Goal: Task Accomplishment & Management: Complete application form

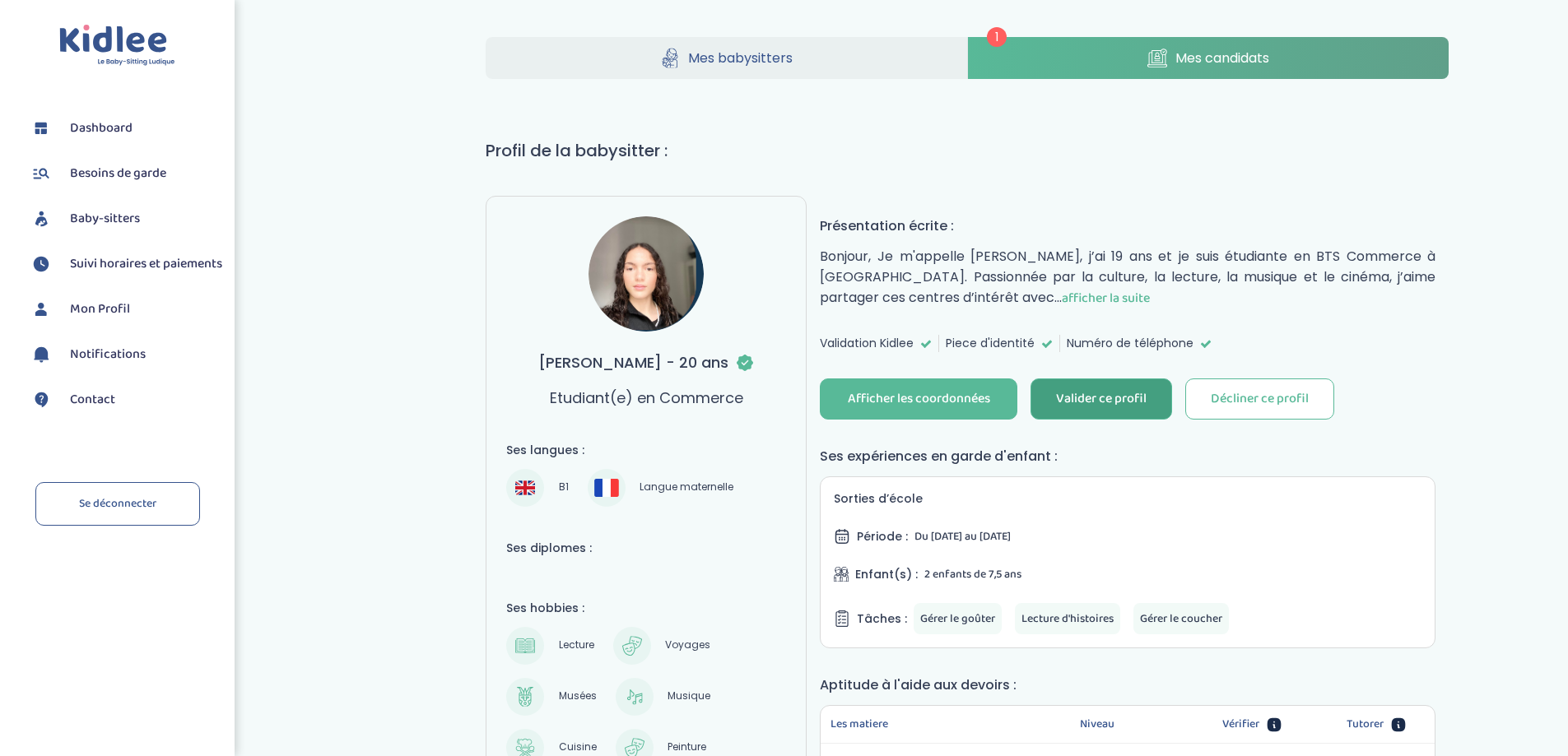
click at [1098, 393] on div "Valider ce profil" at bounding box center [1101, 399] width 91 height 19
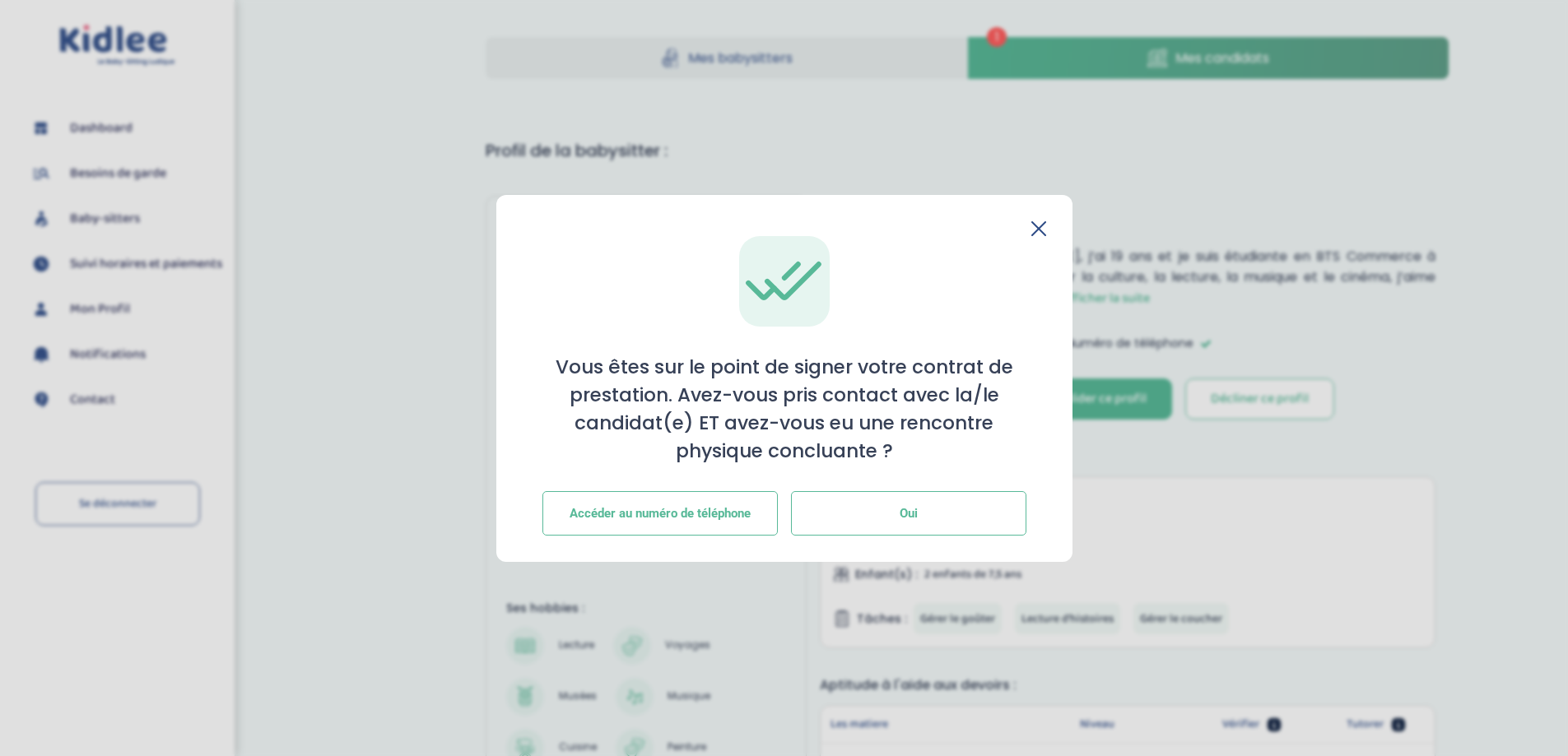
click at [865, 510] on button "Oui" at bounding box center [908, 513] width 235 height 44
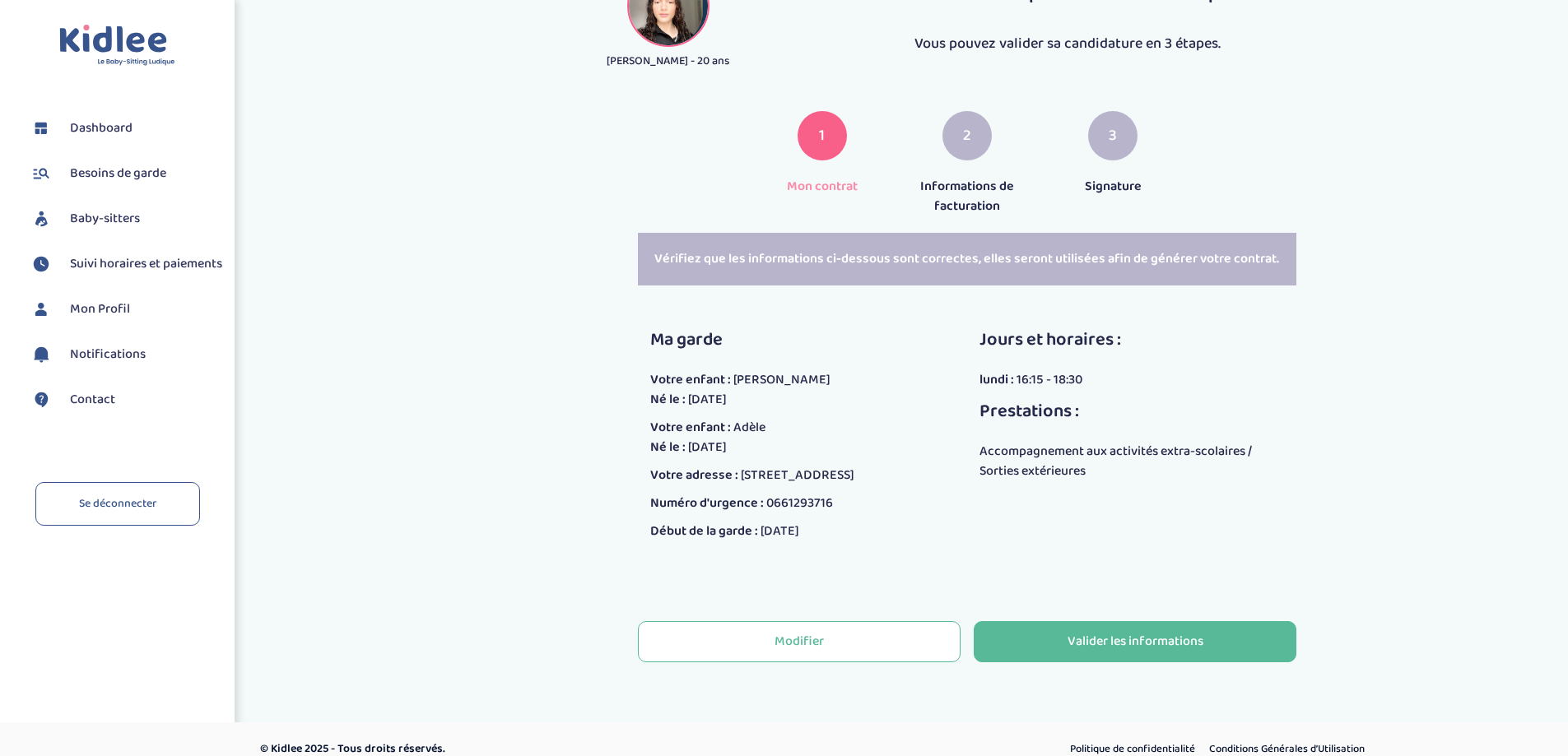
scroll to position [169, 0]
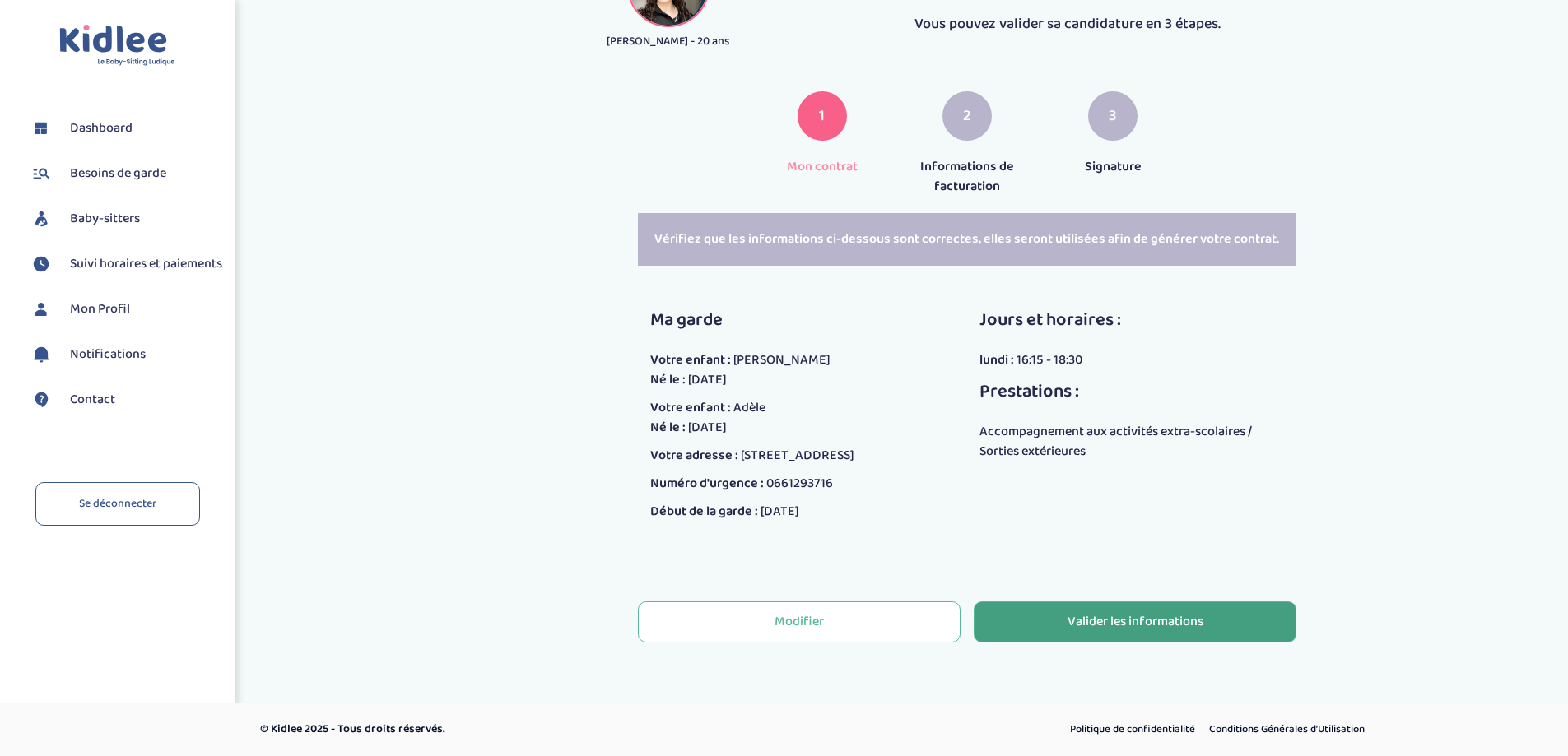
click at [1128, 617] on div "Valider les informations" at bounding box center [1135, 623] width 136 height 19
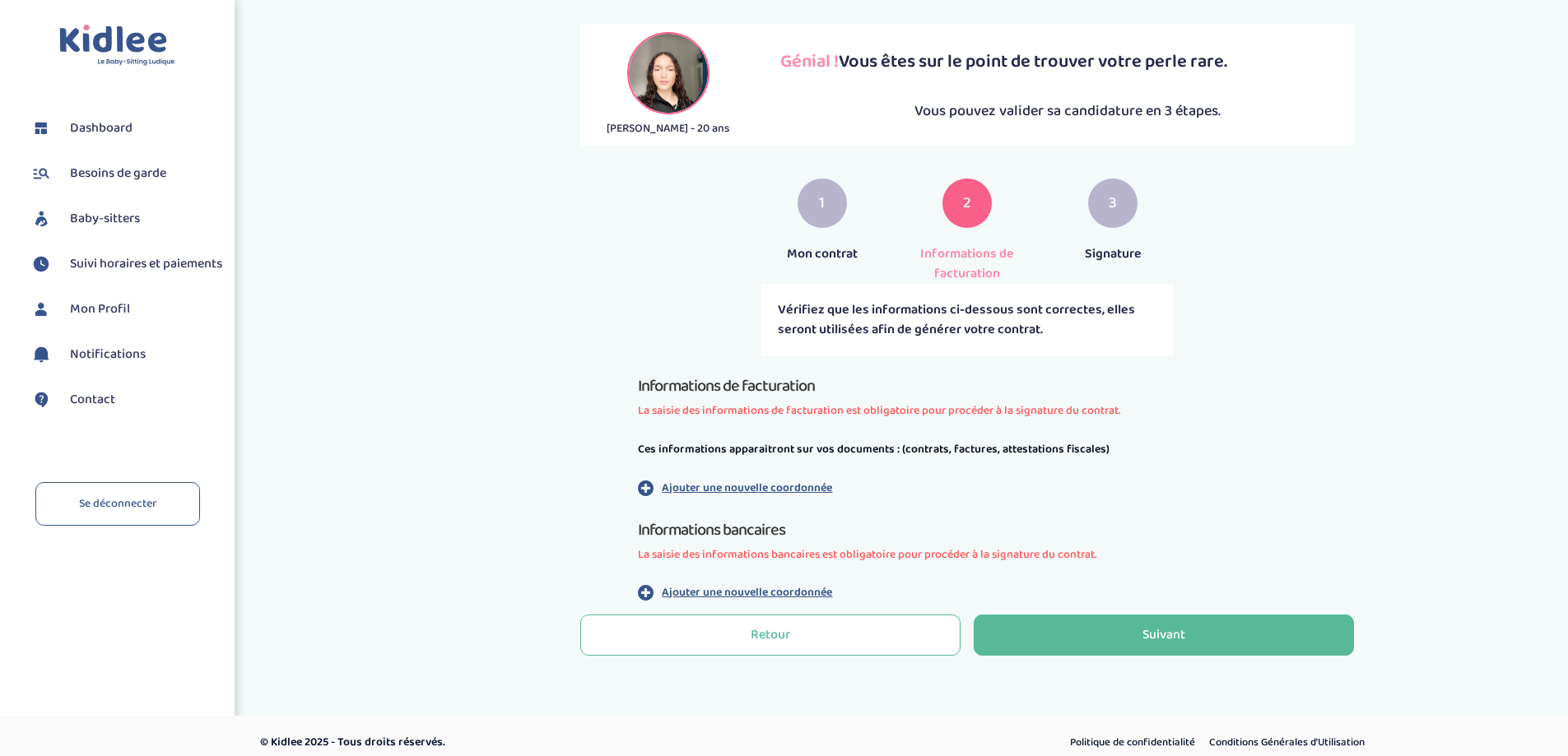
scroll to position [82, 0]
click at [754, 481] on p "Ajouter une nouvelle coordonnée" at bounding box center [747, 487] width 171 height 18
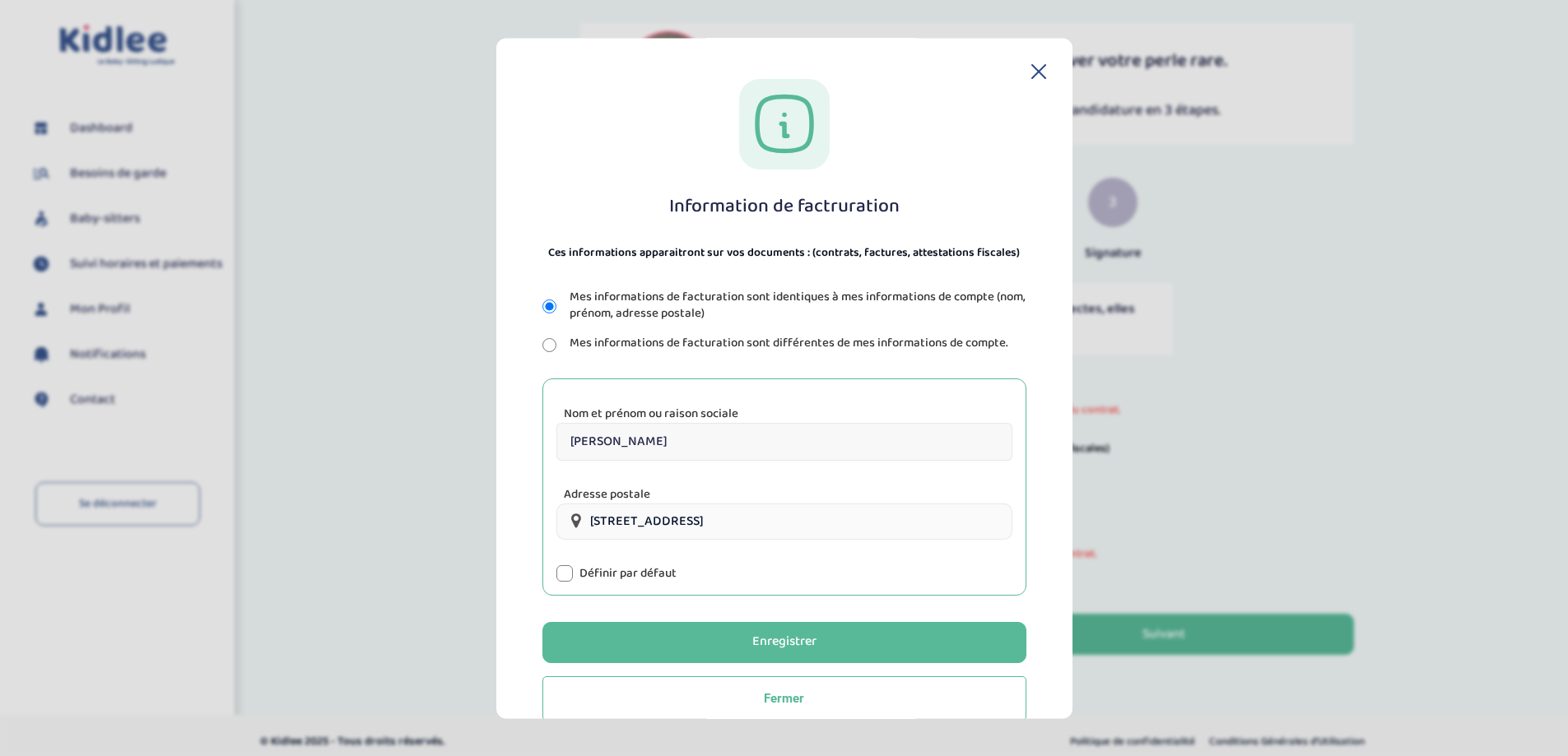
scroll to position [29, 0]
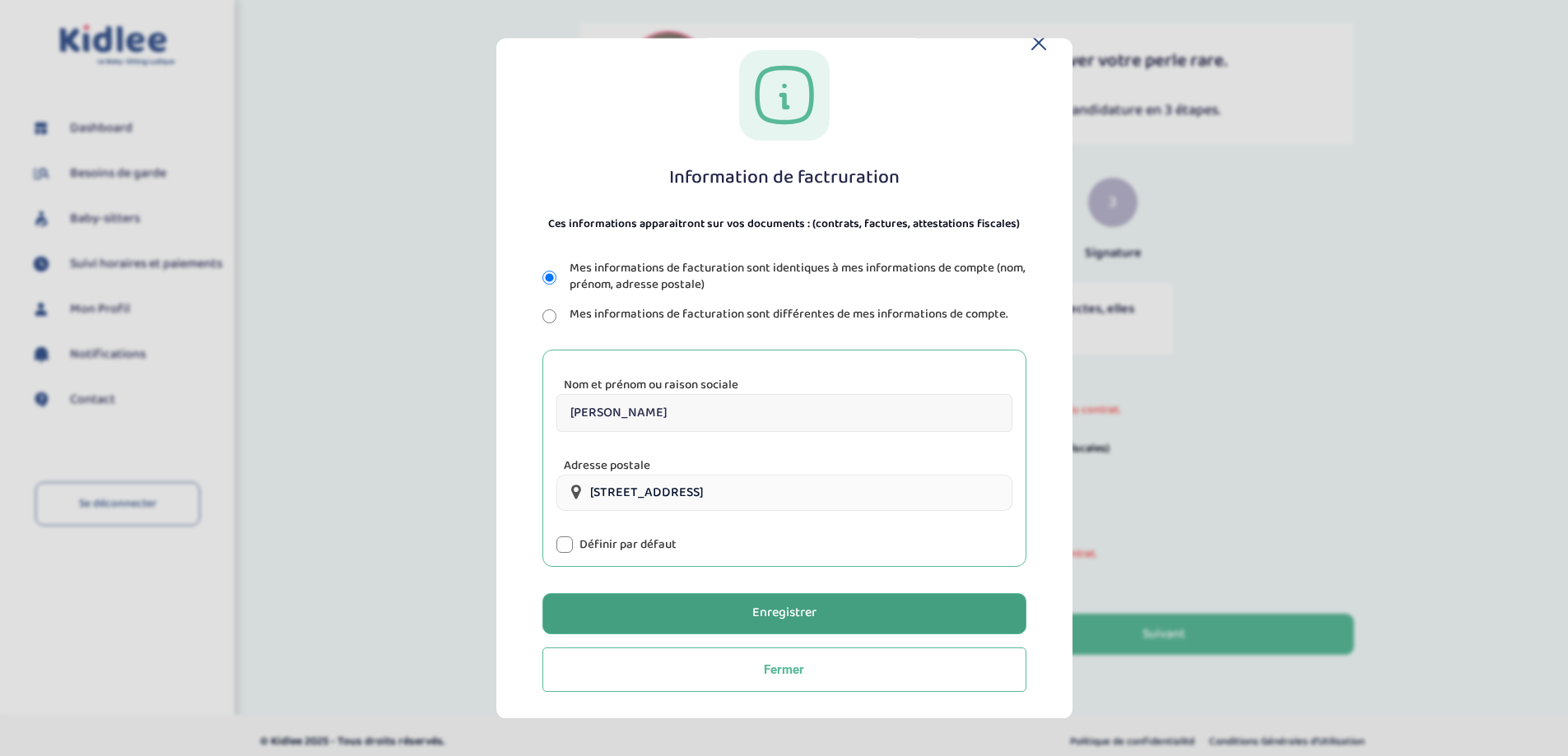
click at [783, 605] on div "Enregistrer" at bounding box center [784, 614] width 64 height 19
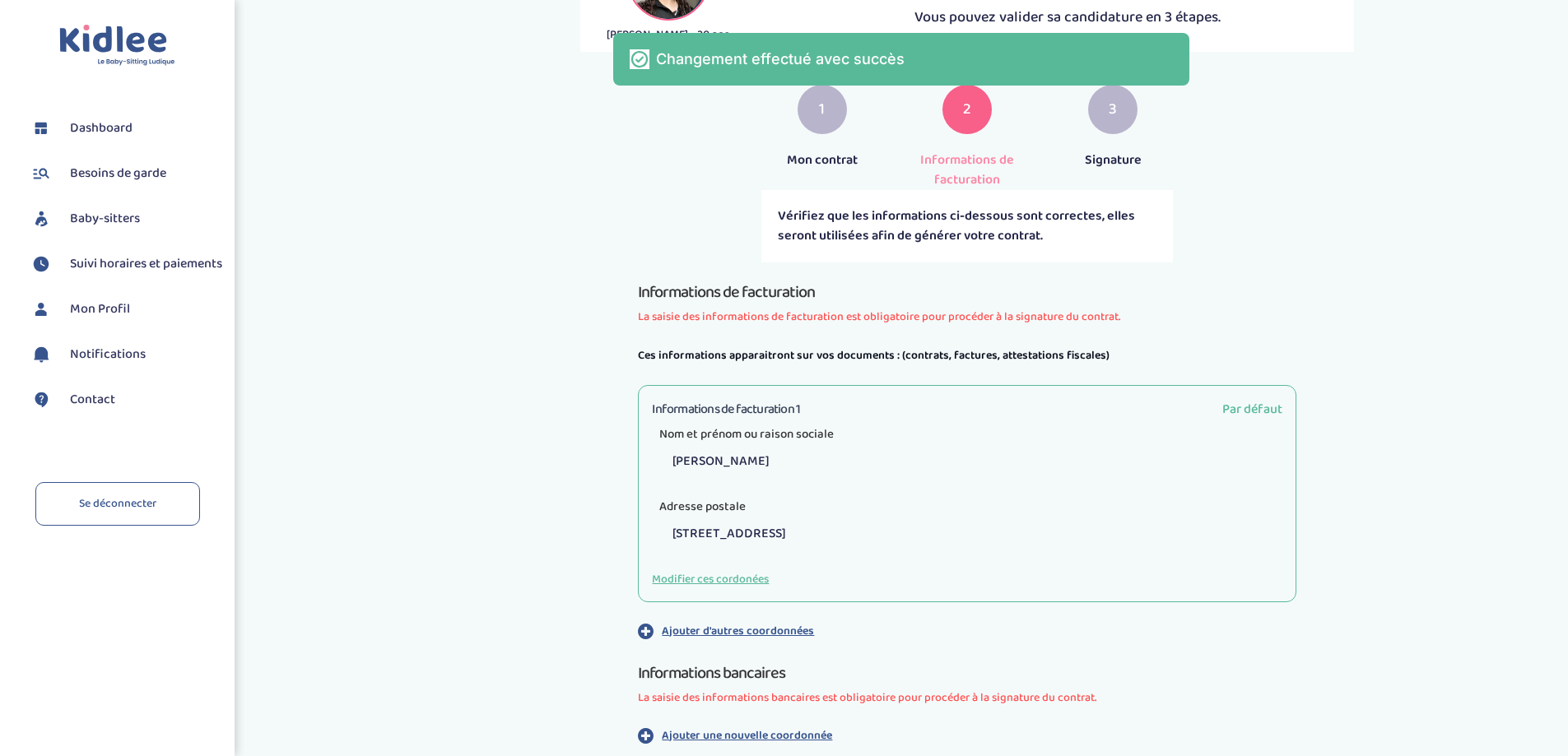
scroll to position [329, 0]
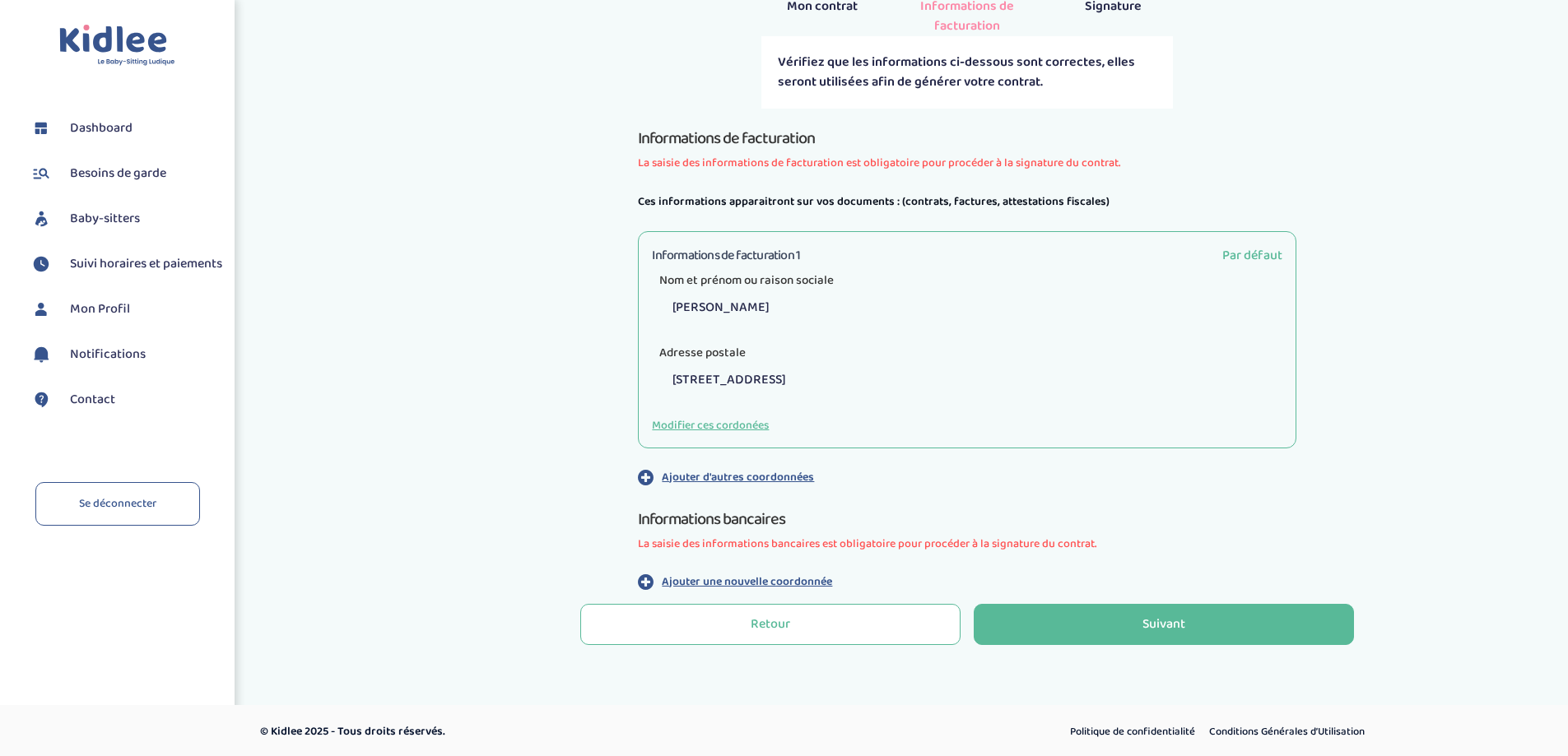
click at [721, 581] on p "Ajouter une nouvelle coordonnée" at bounding box center [747, 582] width 171 height 18
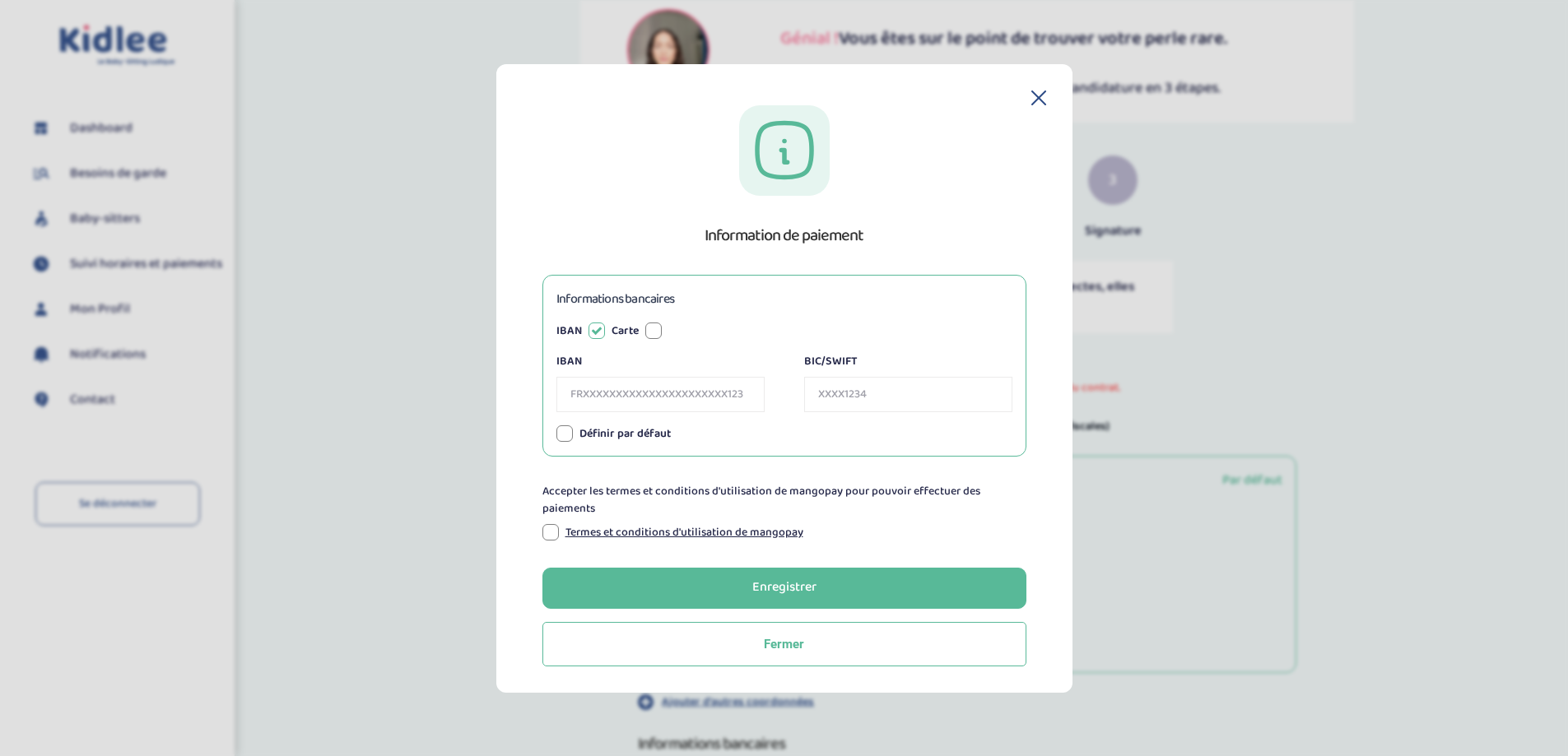
scroll to position [84, 0]
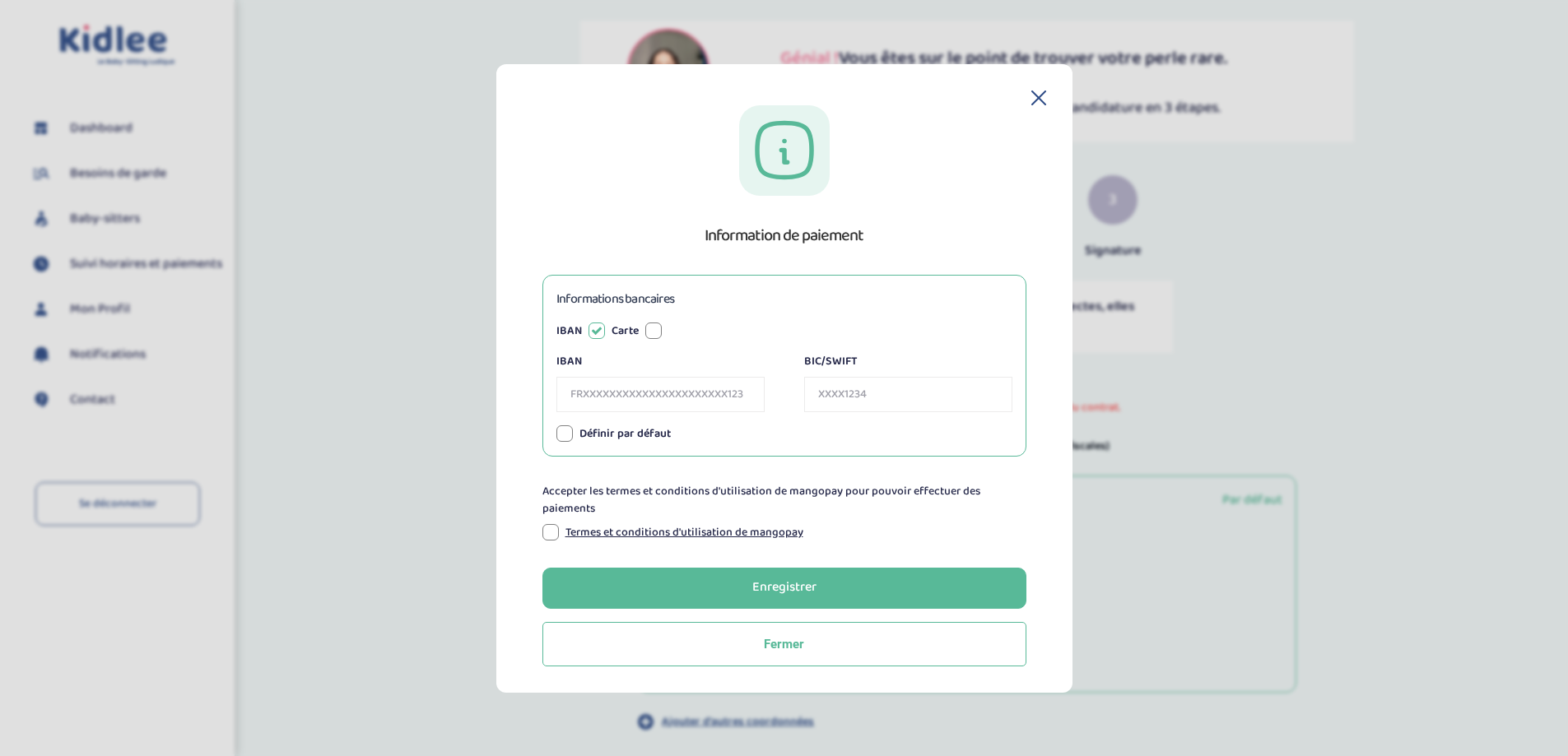
click at [573, 390] on input "IBAN" at bounding box center [660, 395] width 209 height 35
paste input "FR7618206004066507539650861"
type input "FR7618206004066507539650861"
click at [1525, 553] on section "Information de paiement Informations bancaires IBAN Carte IBAN FR76182060040665…" at bounding box center [784, 378] width 1568 height 756
click at [1350, 236] on section "Information de paiement Informations bancaires IBAN Carte IBAN FR76182060040665…" at bounding box center [784, 378] width 1568 height 756
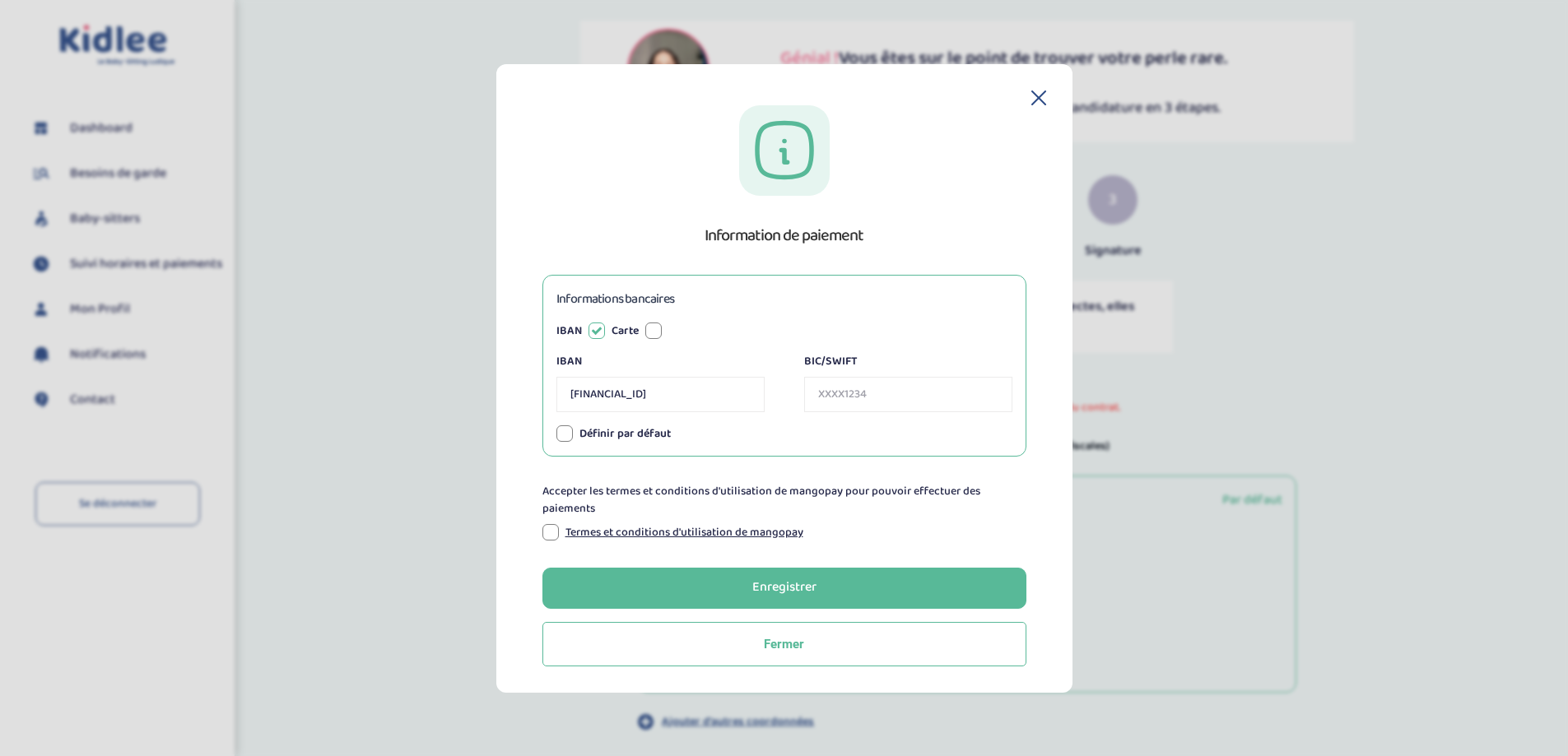
click at [611, 395] on input "FR7618206004066507539650861" at bounding box center [660, 395] width 209 height 35
click at [882, 398] on input "BIC/SWIFT" at bounding box center [908, 395] width 209 height 35
paste input "AGRIFRPP882"
type input "AGRIFRPP882"
click at [550, 536] on div at bounding box center [550, 533] width 17 height 17
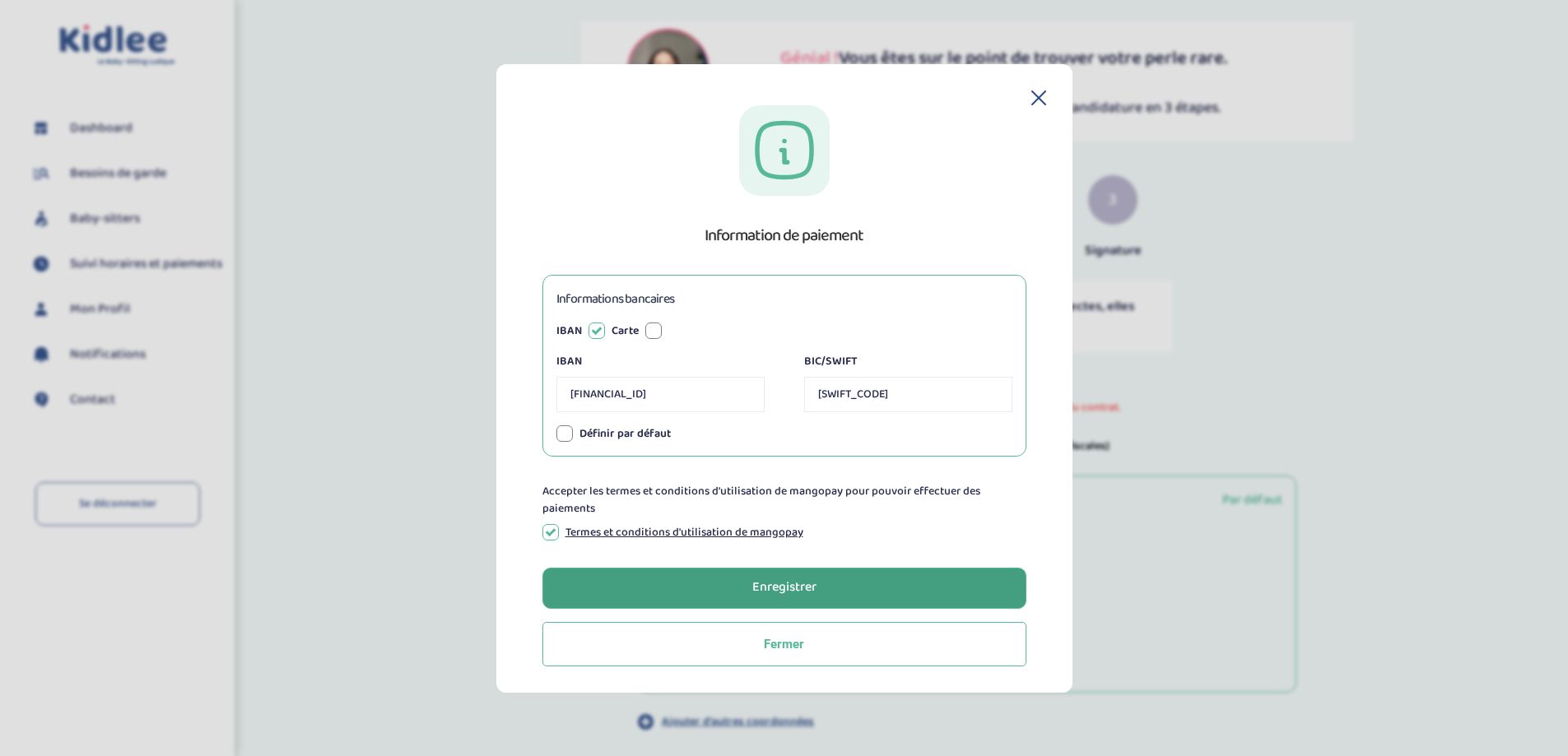
click at [816, 586] on button "Enregistrer" at bounding box center [784, 588] width 484 height 41
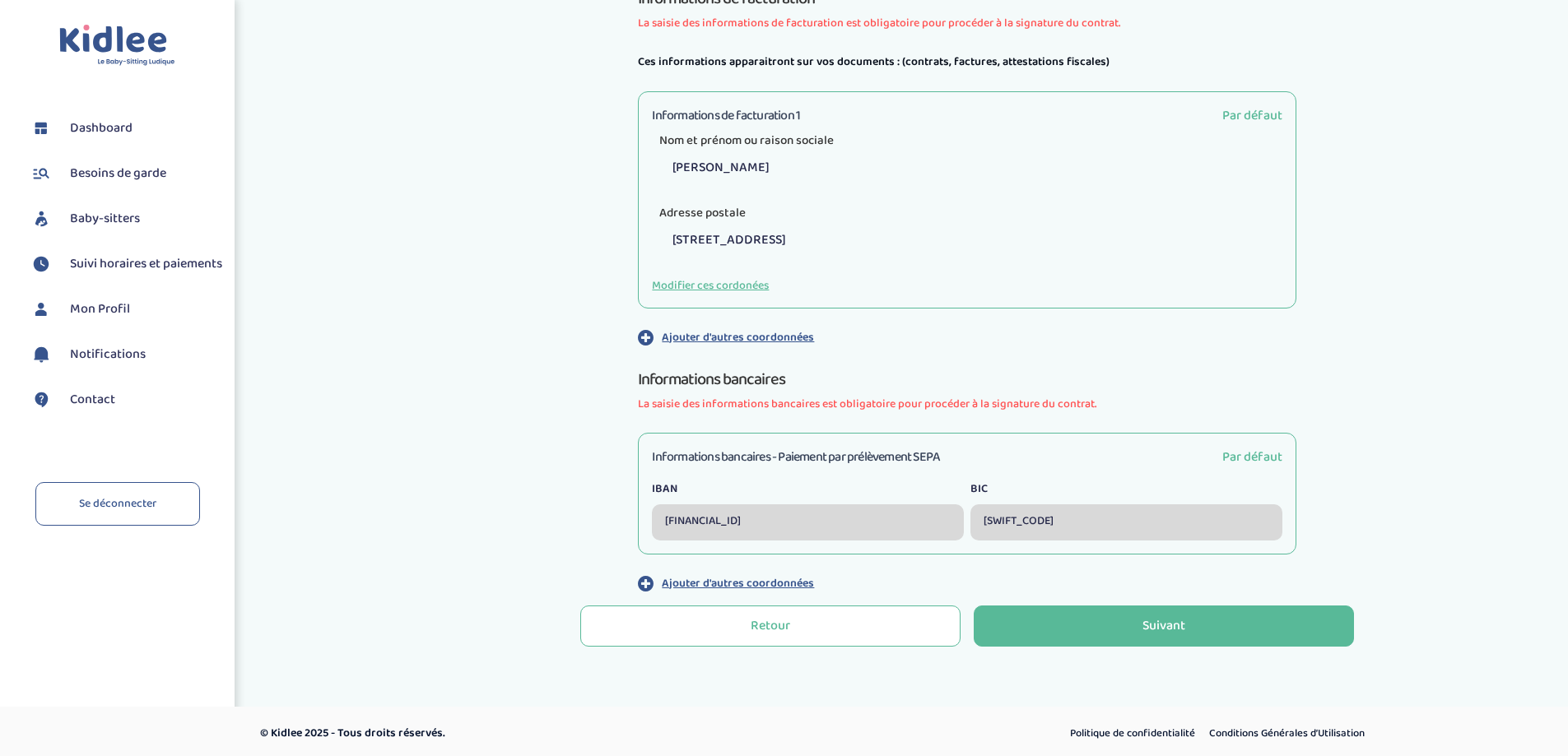
scroll to position [527, 0]
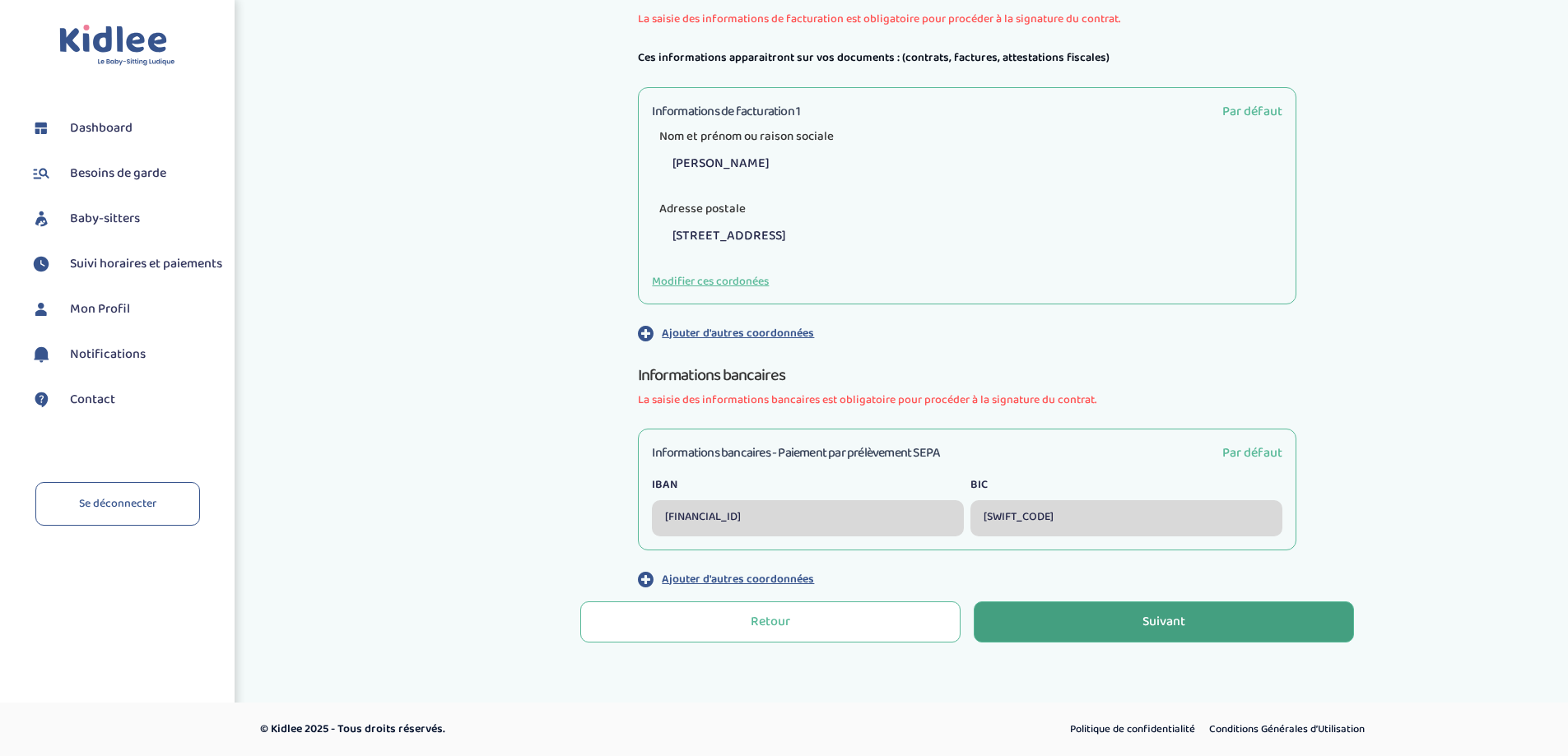
click at [1164, 613] on div "Suivant" at bounding box center [1164, 623] width 43 height 19
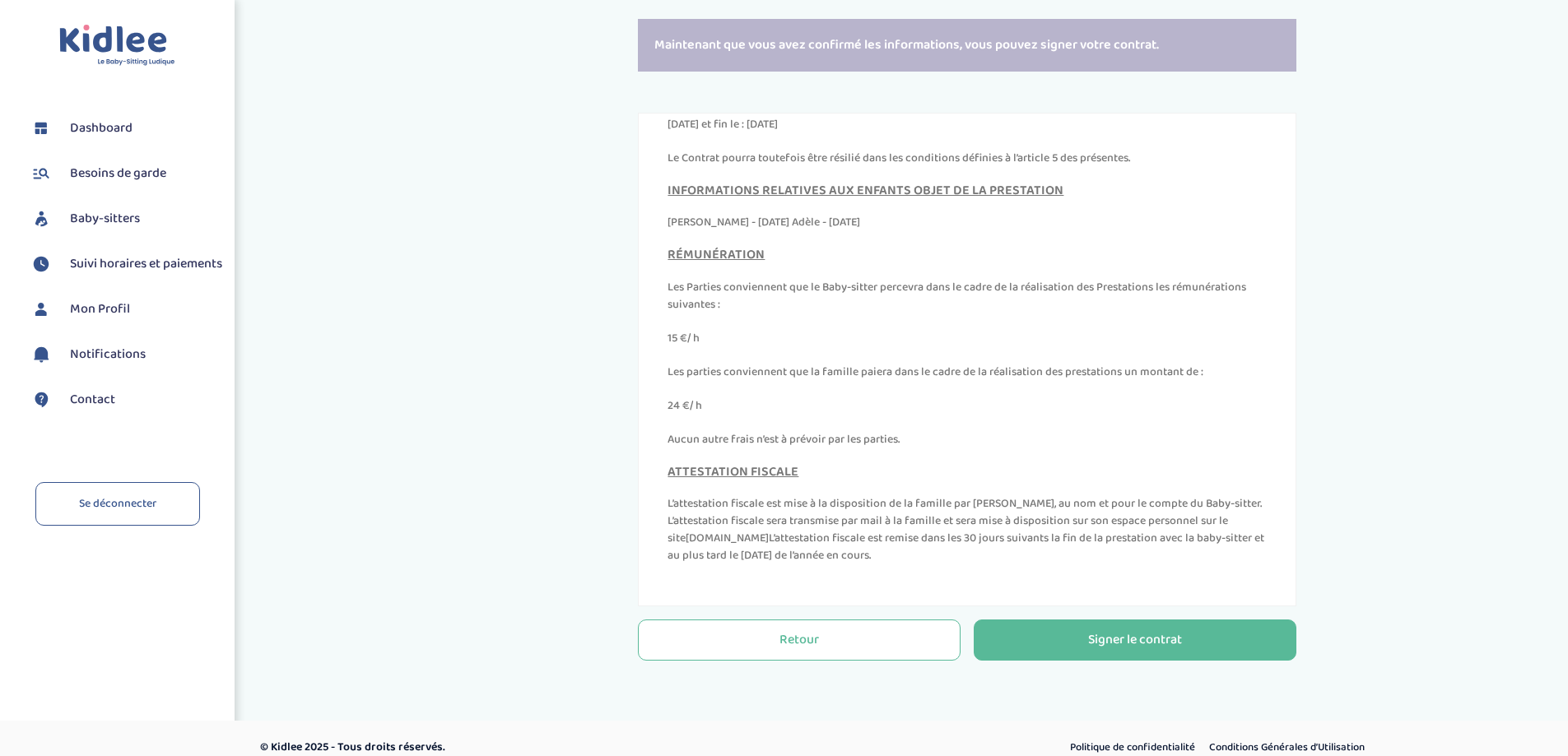
scroll to position [381, 0]
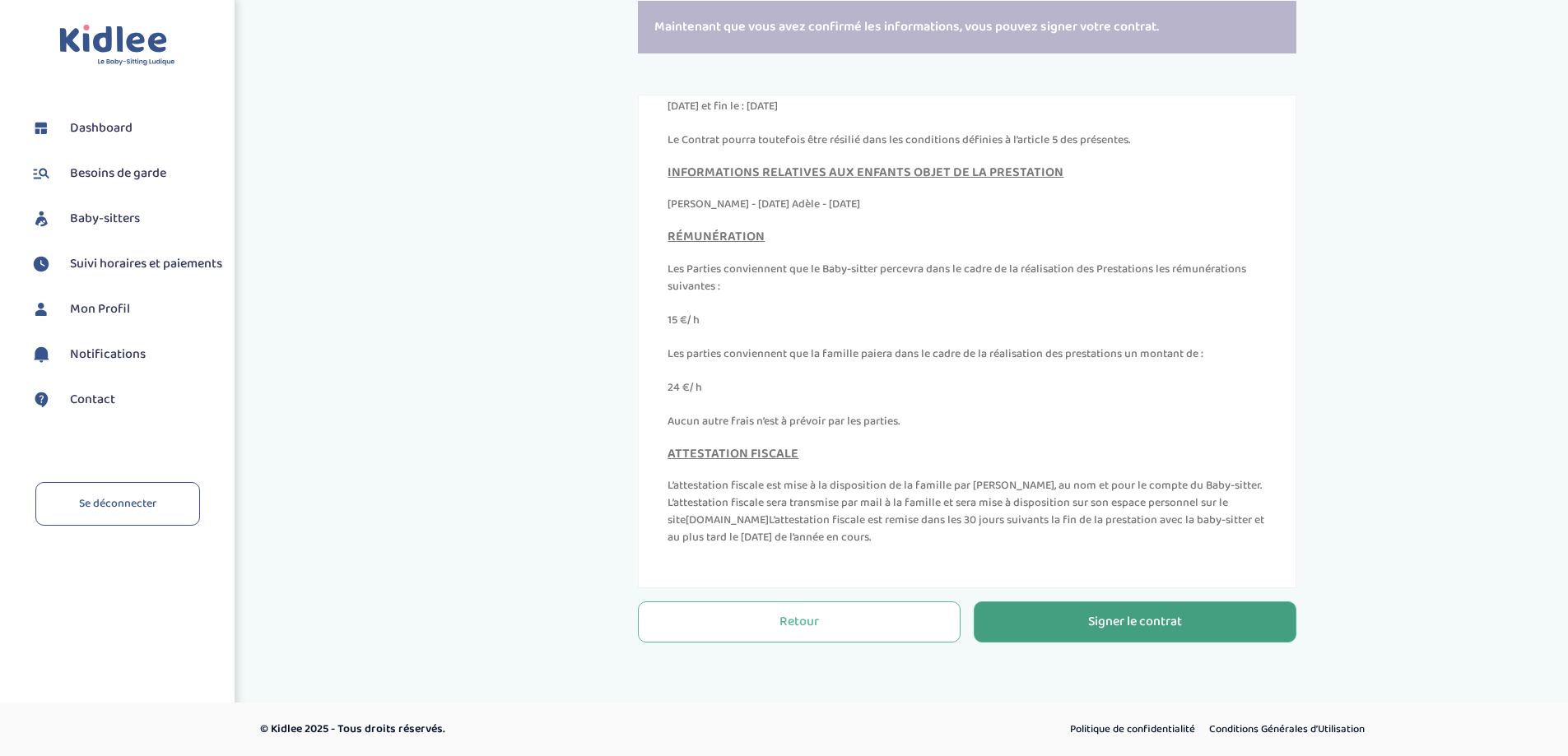
click at [1096, 628] on div "Signer le contrat" at bounding box center [1134, 623] width 94 height 19
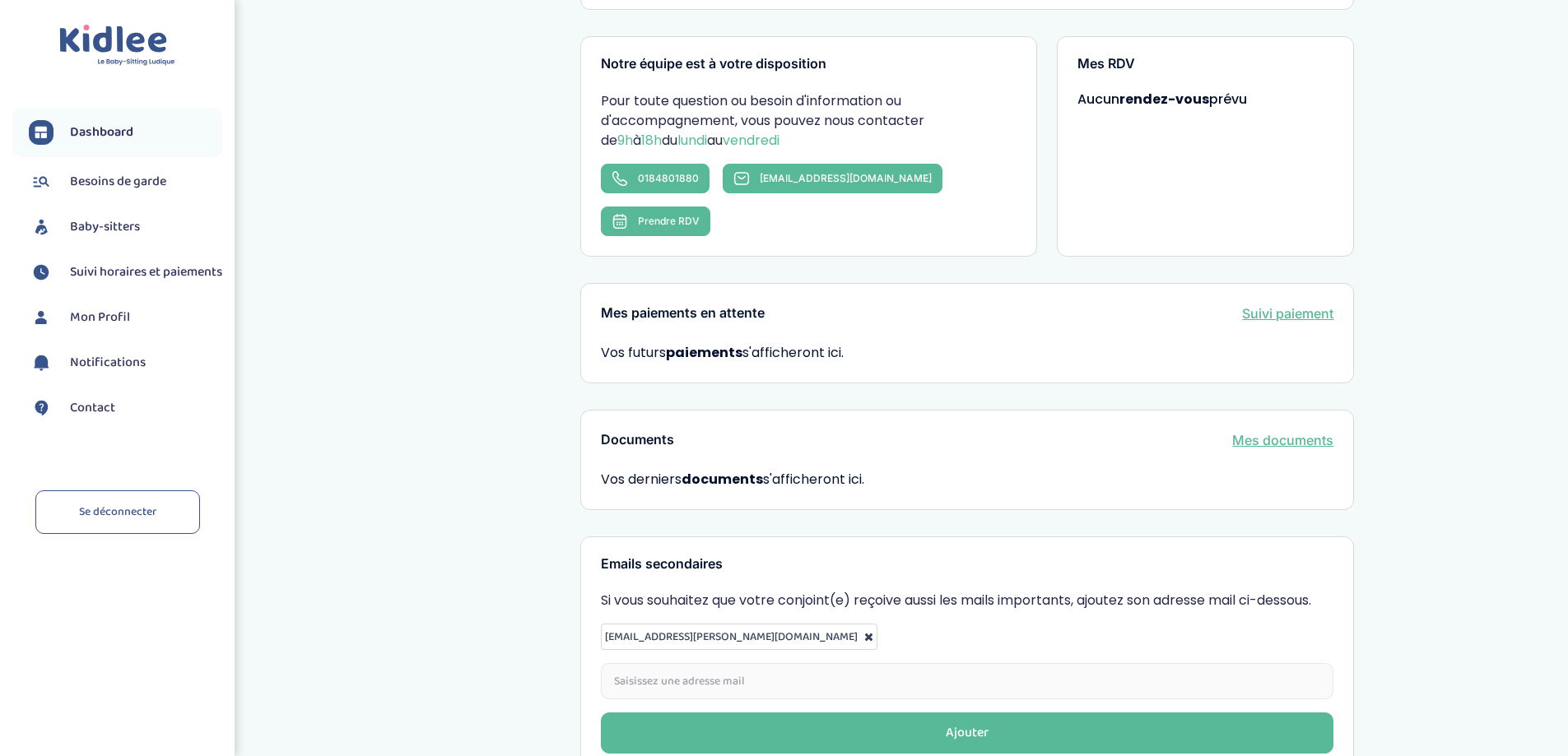
scroll to position [344, 0]
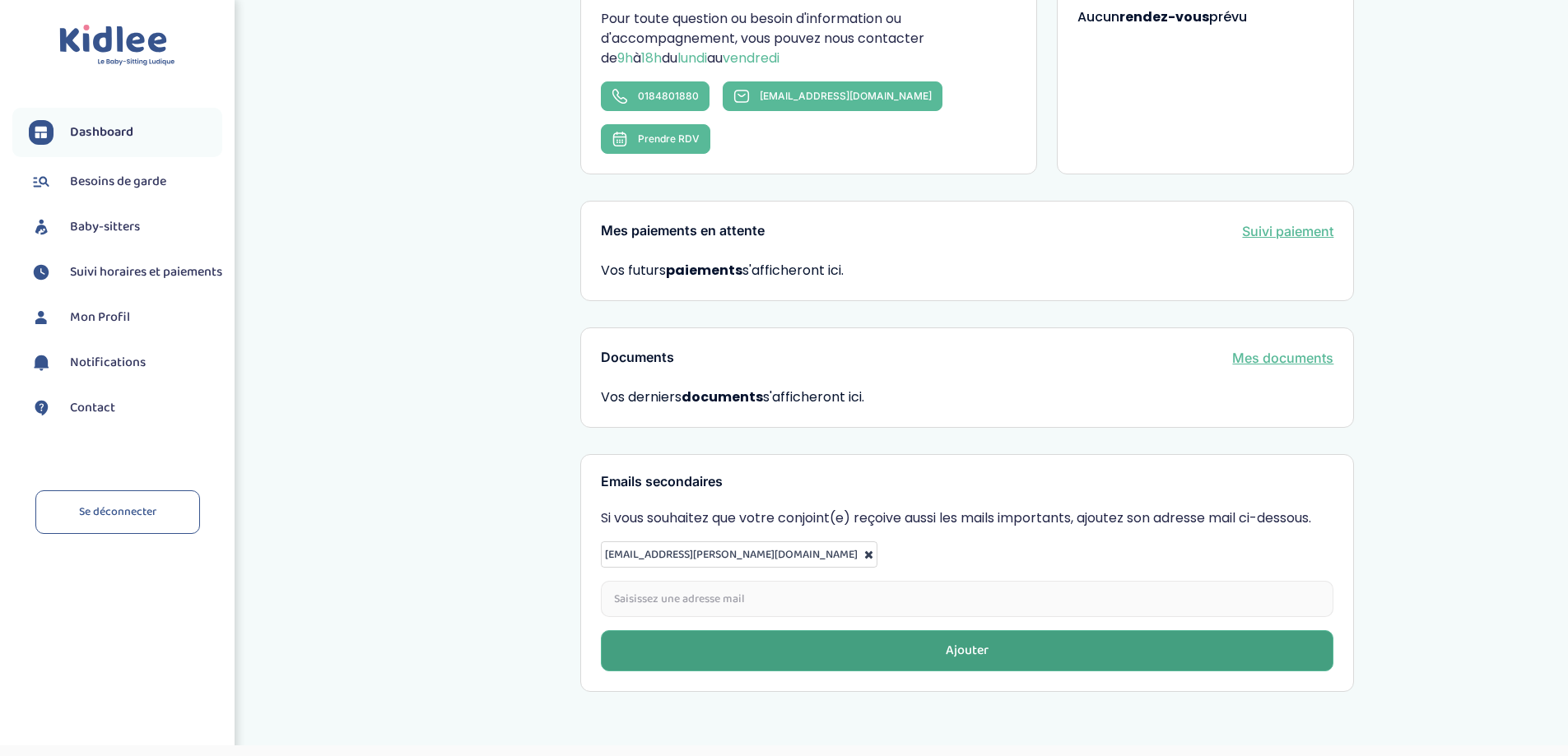
click at [929, 630] on button "Ajouter" at bounding box center [967, 650] width 732 height 41
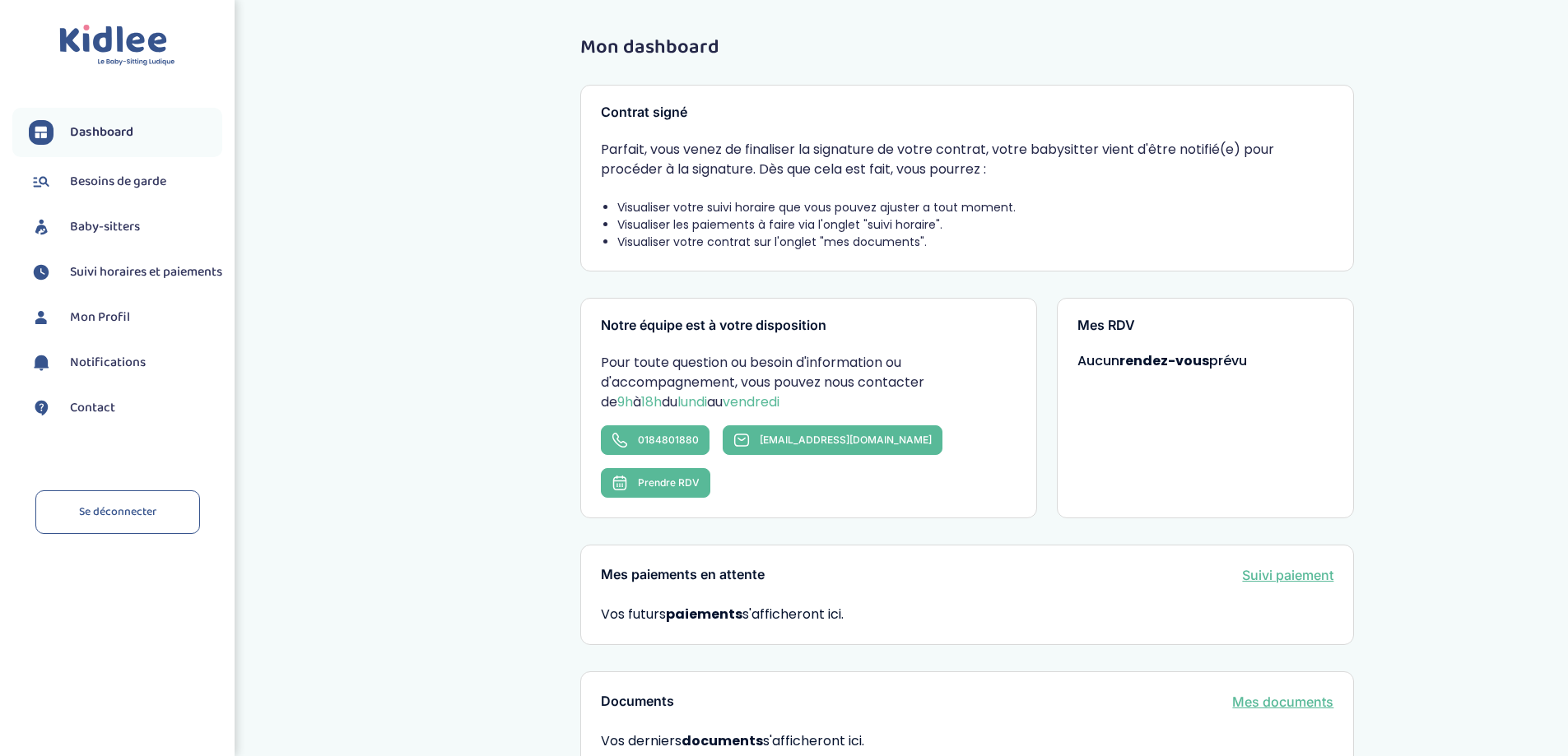
scroll to position [364, 0]
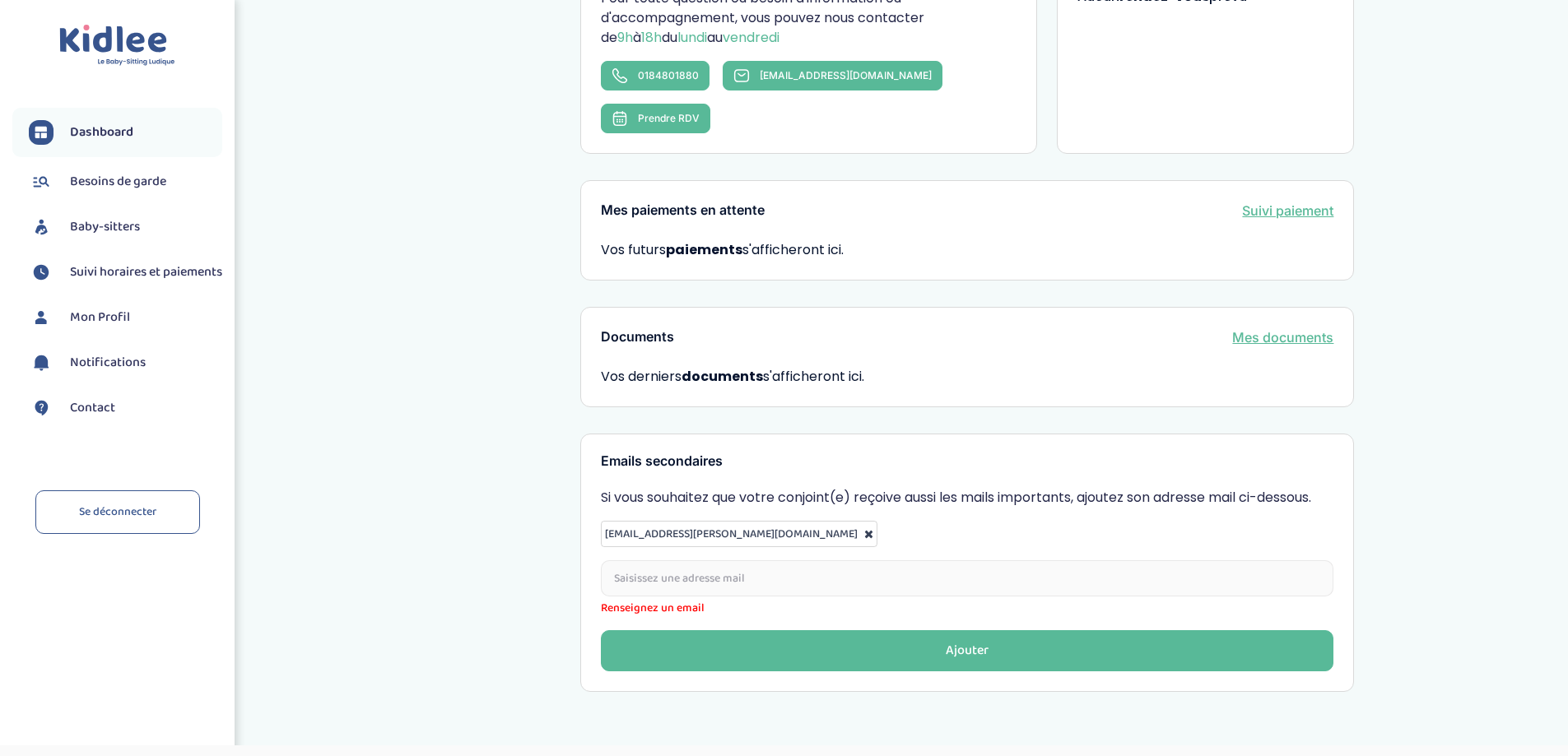
click at [95, 182] on span "Besoins de garde" at bounding box center [118, 182] width 96 height 19
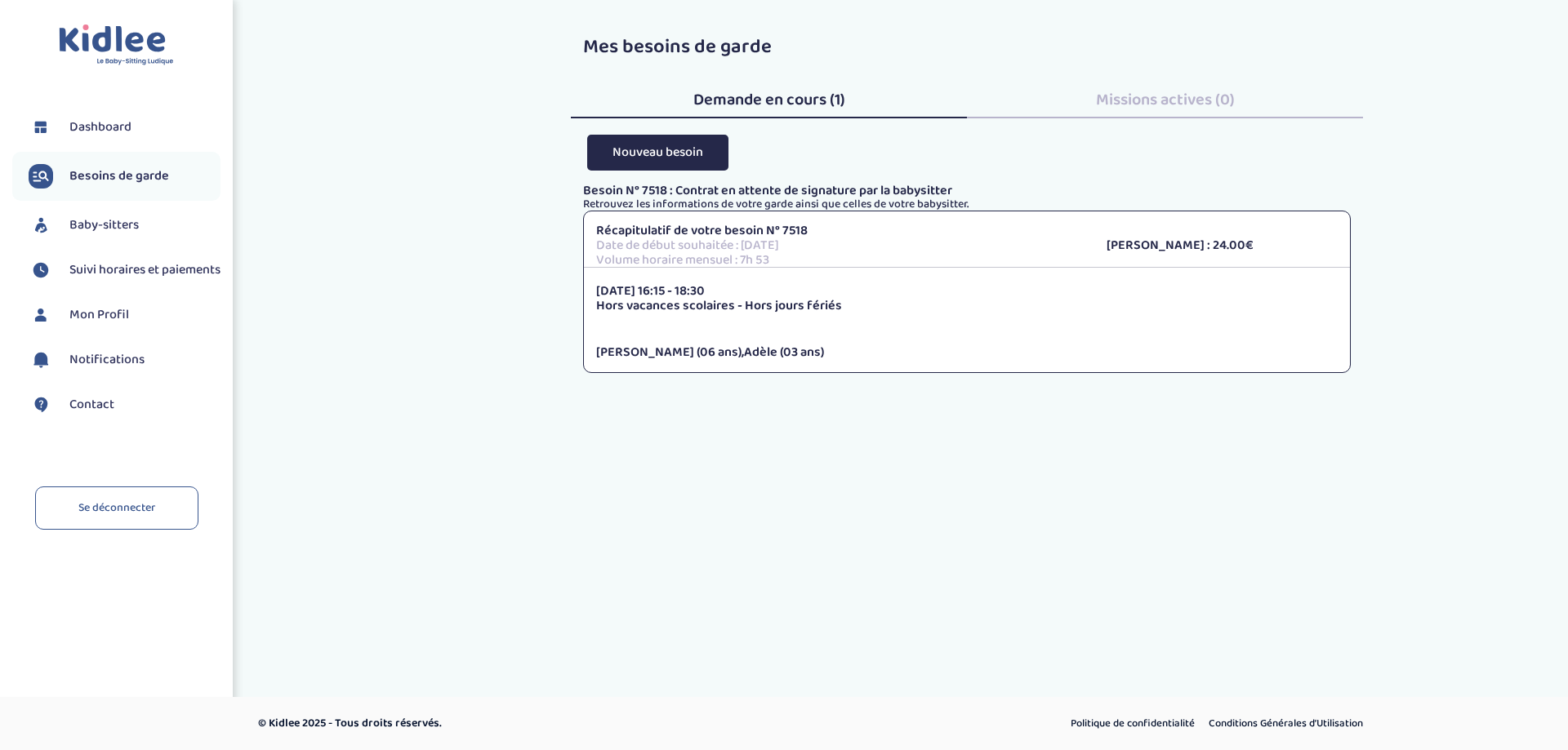
click at [98, 271] on span "Suivi horaires et paiements" at bounding box center [144, 269] width 151 height 19
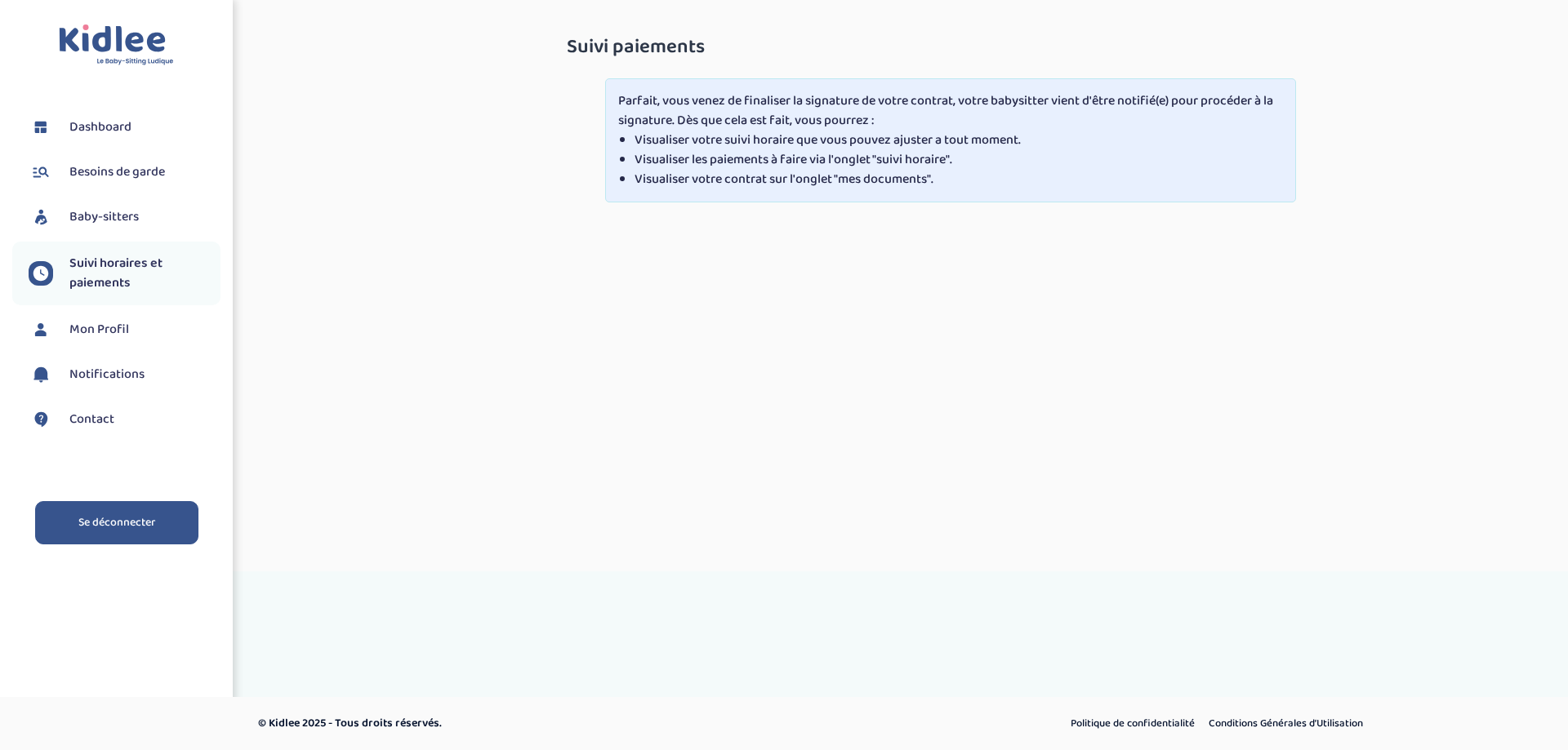
click at [169, 521] on link "Se déconnecter" at bounding box center [117, 522] width 164 height 43
